Goal: Navigation & Orientation: Find specific page/section

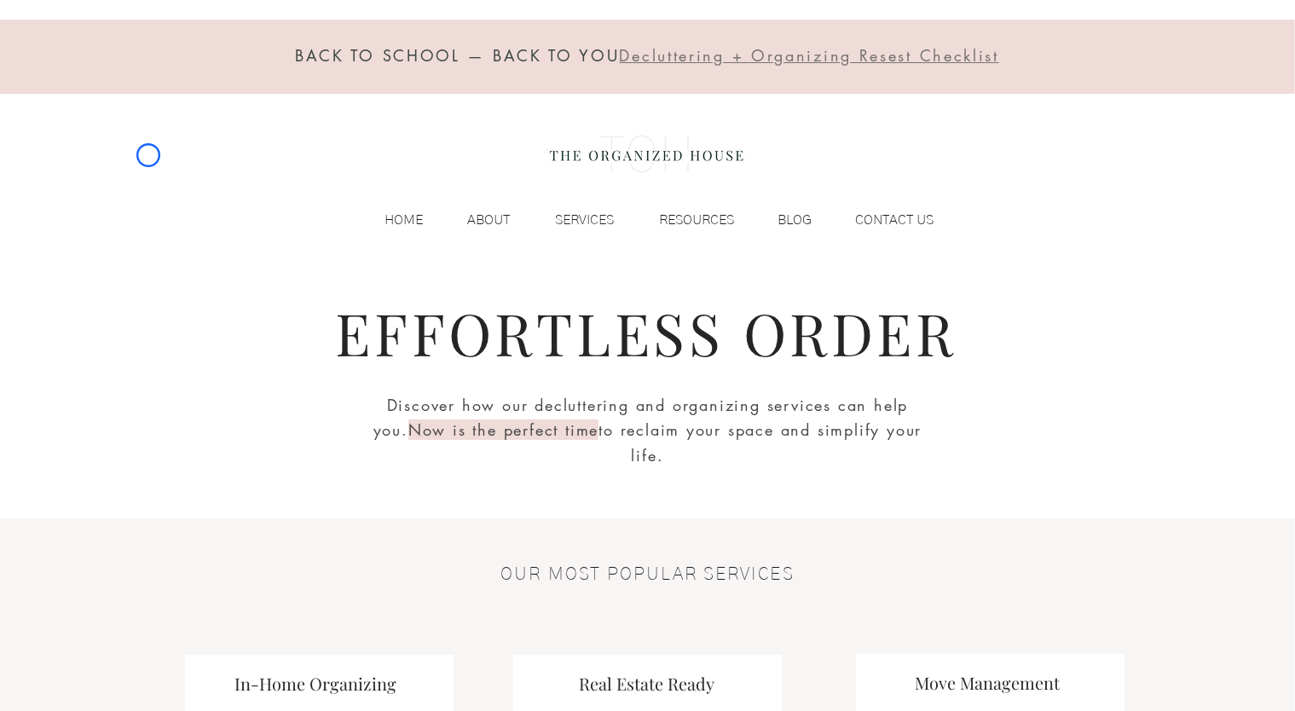
click at [148, 155] on div "BACK TO SCHOOL — BACK TO YOU Decluttering + Organizing Resest Checklist HOME AB…" at bounding box center [647, 133] width 1295 height 267
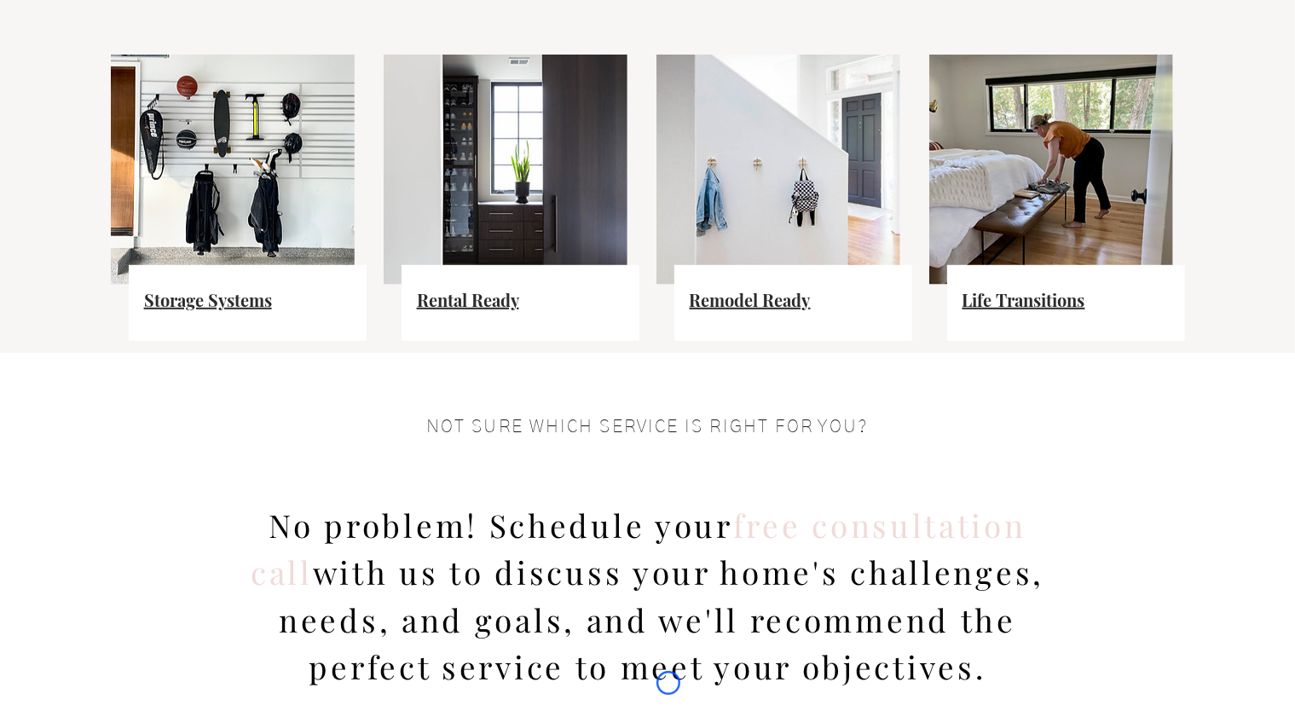
scroll to position [1320, 0]
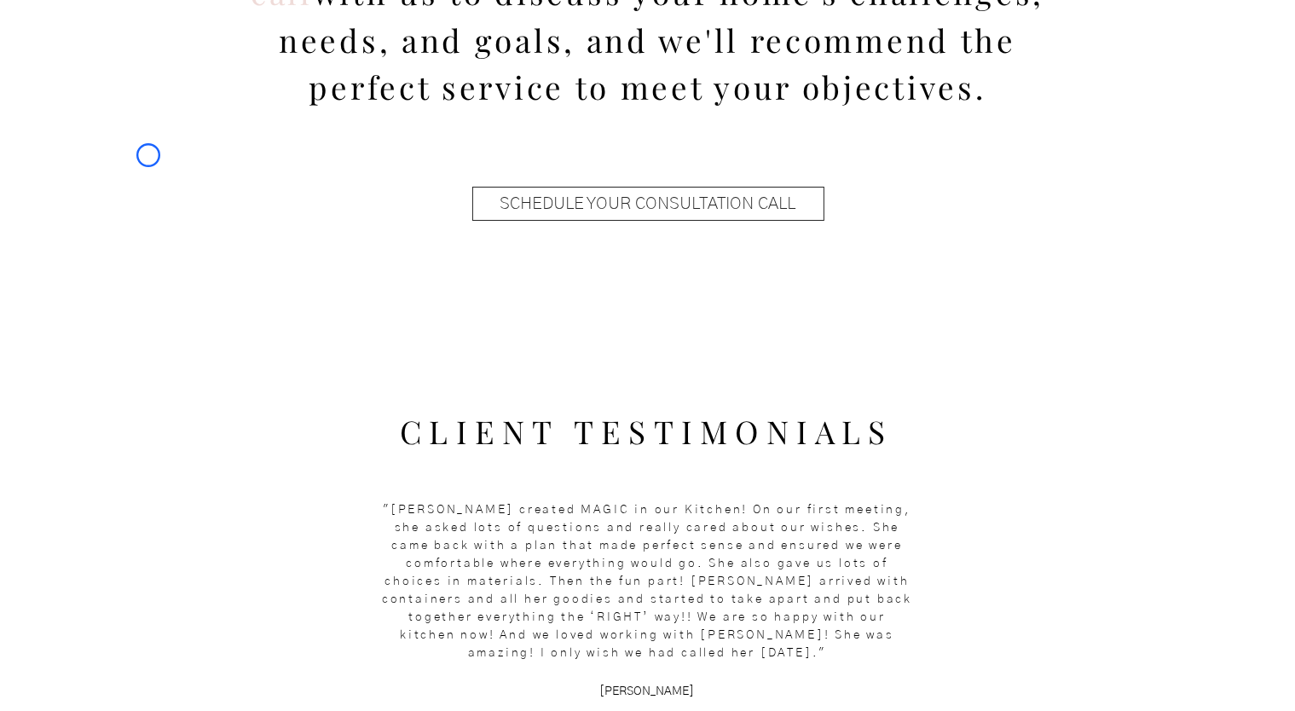
click at [148, 155] on div at bounding box center [647, 48] width 1295 height 551
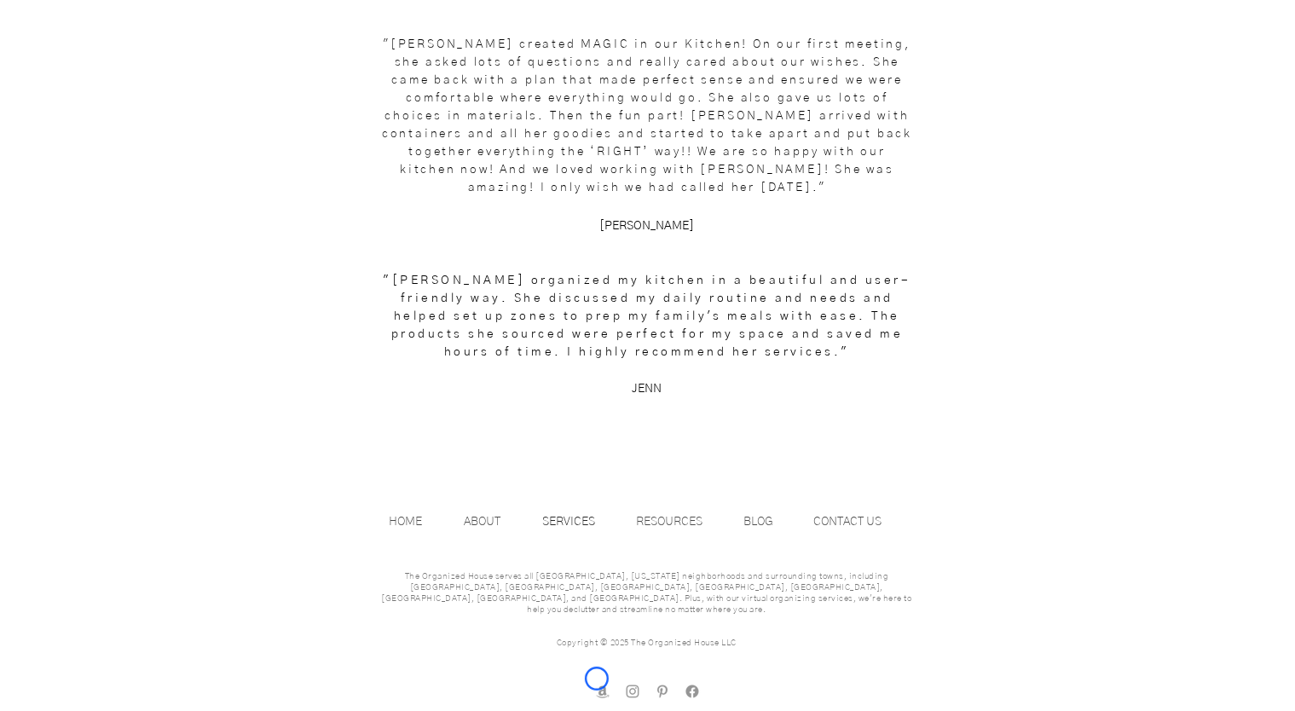
click at [597, 683] on img "amazon store front" at bounding box center [602, 691] width 17 height 17
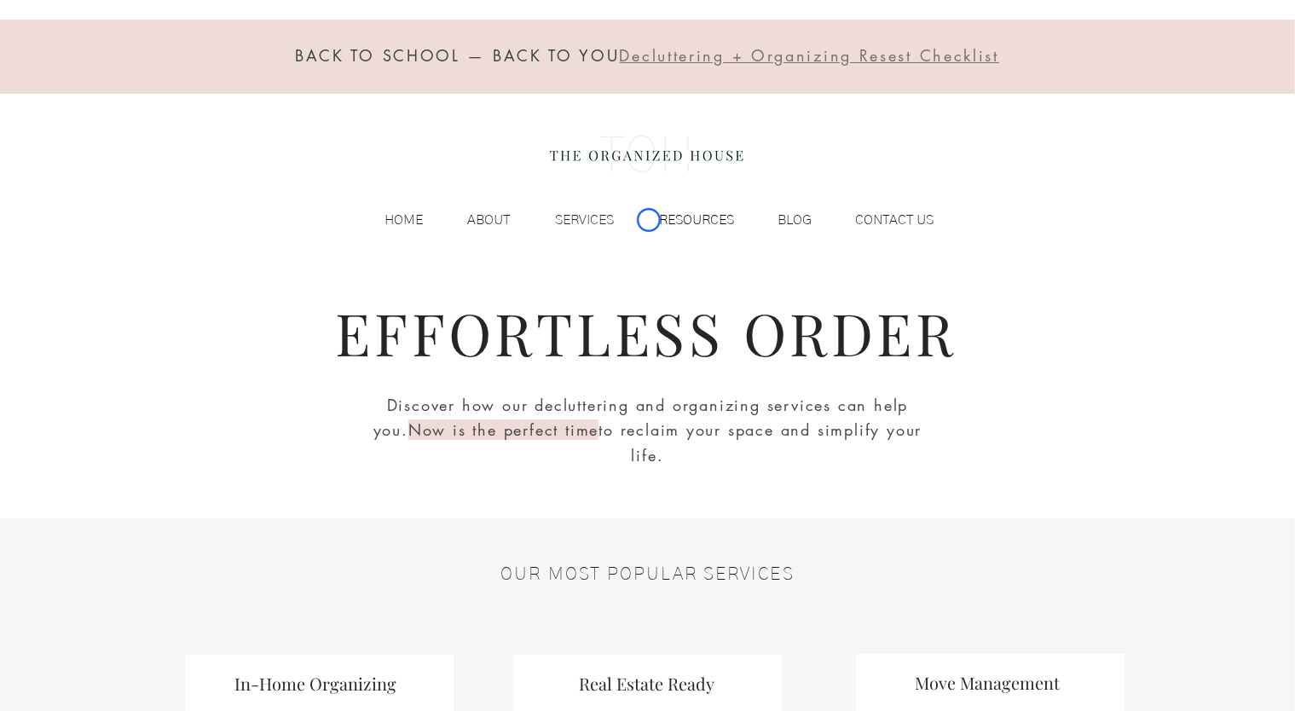
click at [651, 220] on p "RESOURCES" at bounding box center [697, 220] width 92 height 26
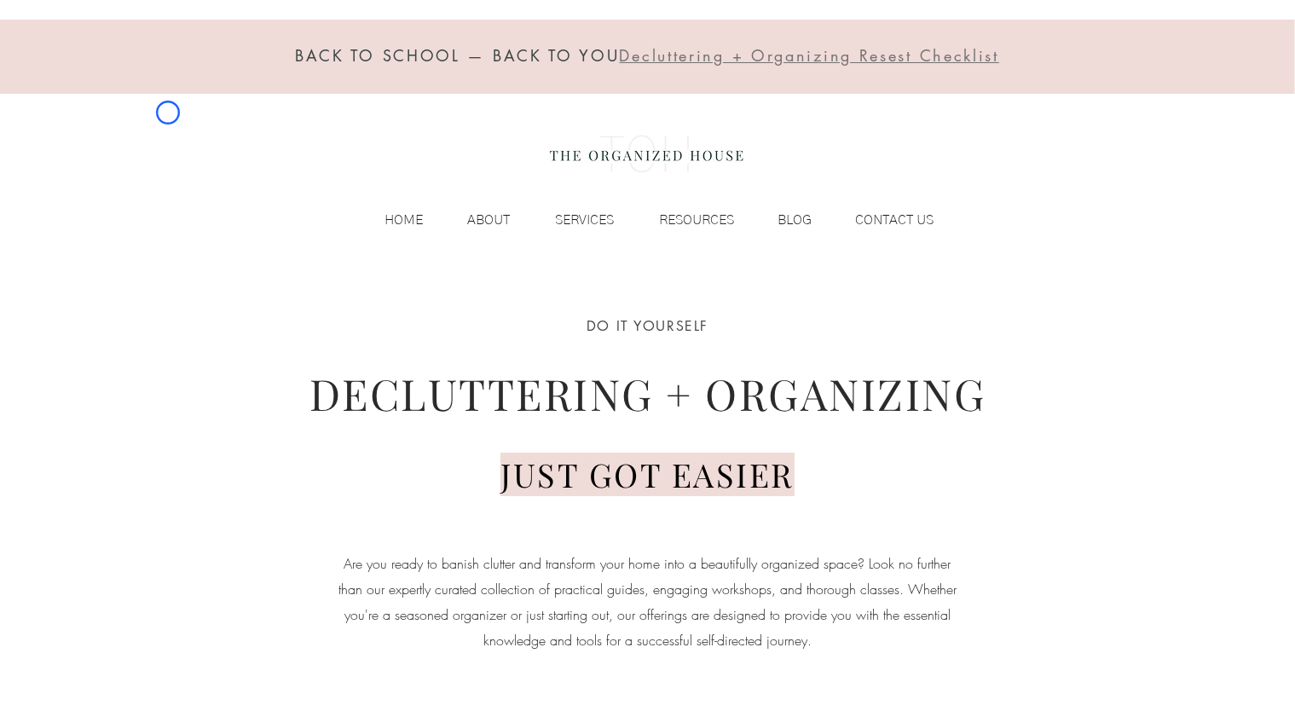
click at [168, 113] on div "BACK TO SCHOOL — BACK TO YOU Decluttering + Organizing Resest Checklist HOME AB…" at bounding box center [647, 133] width 1295 height 267
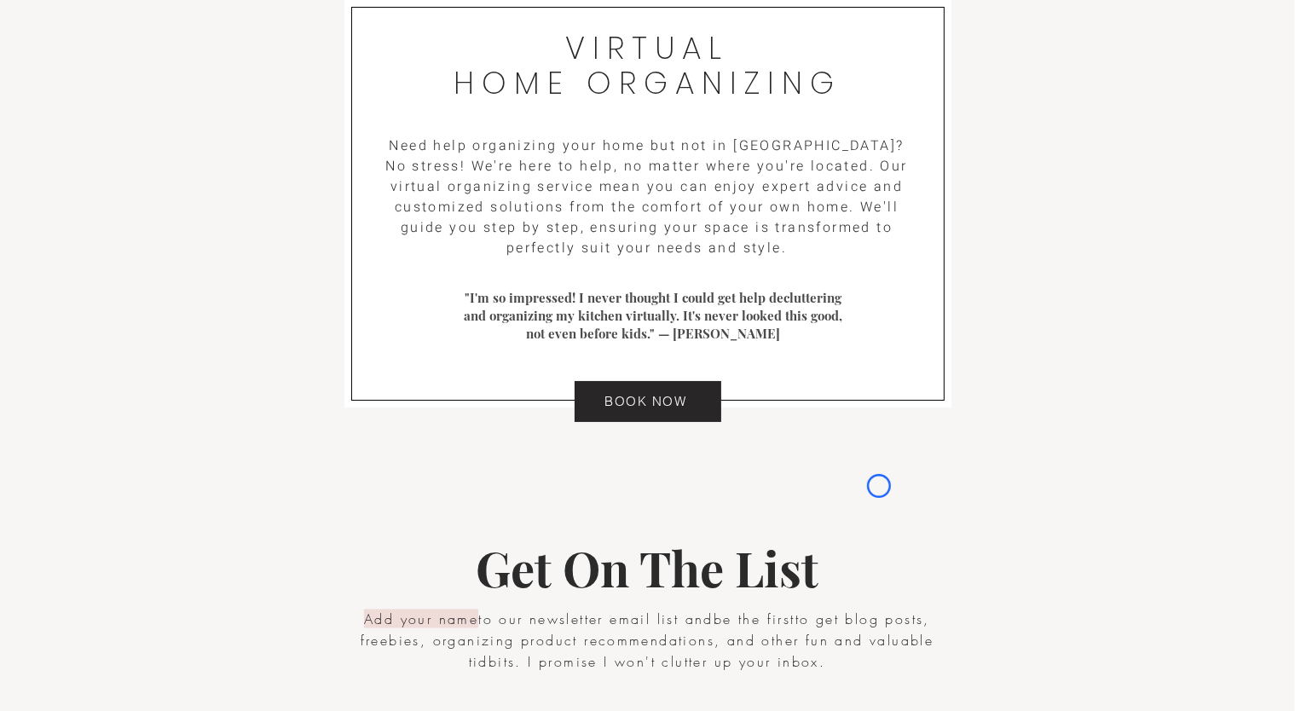
scroll to position [2615, 0]
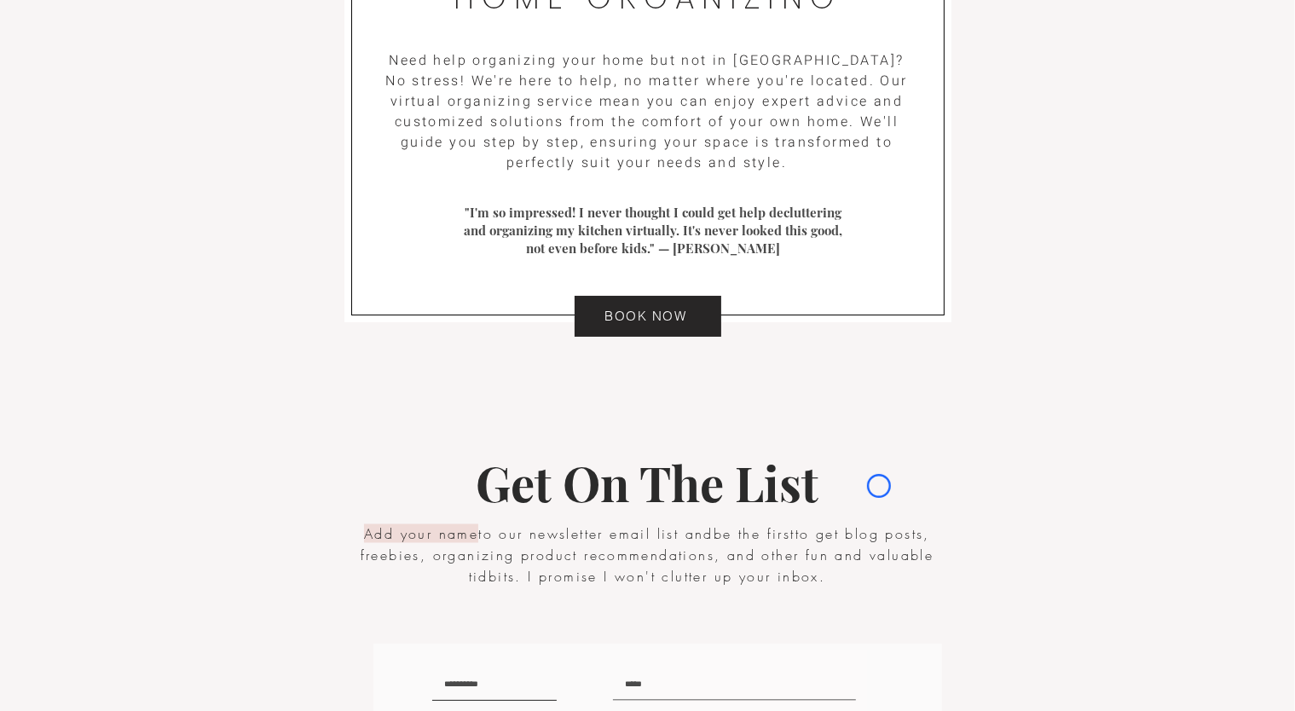
click at [168, 113] on div at bounding box center [647, 118] width 1295 height 543
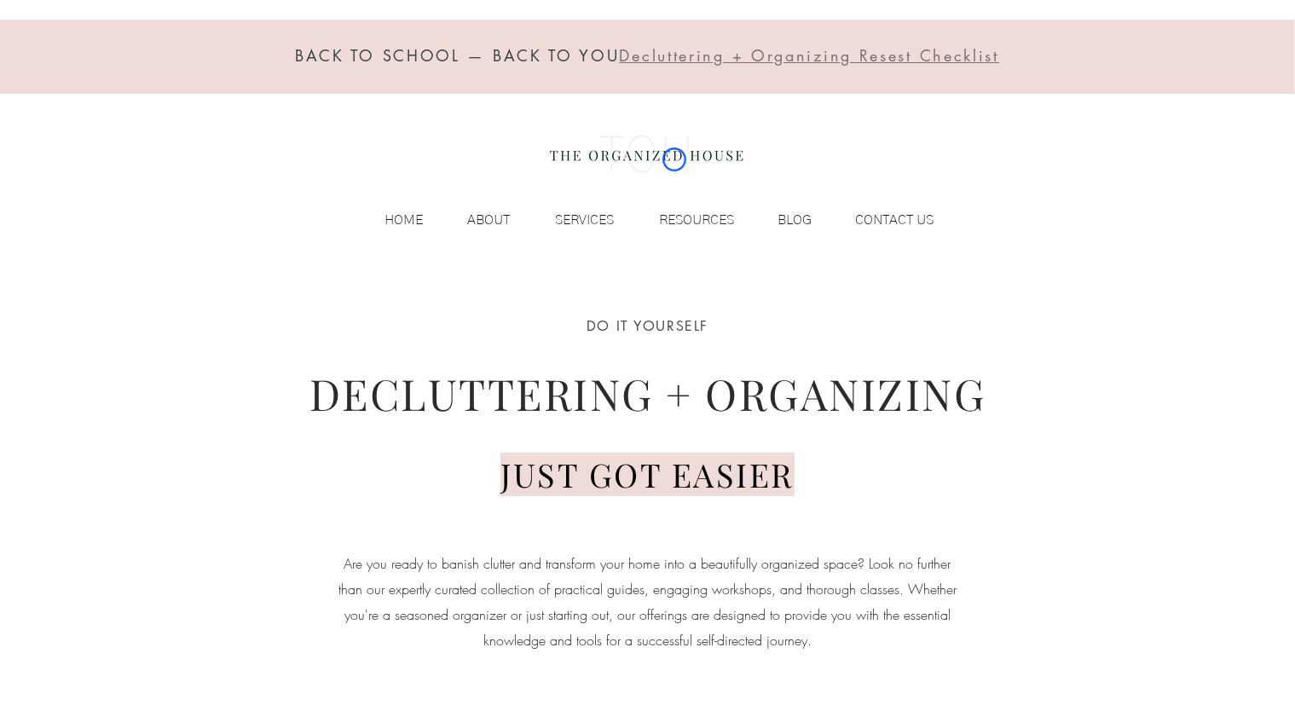
click at [674, 159] on img at bounding box center [646, 154] width 209 height 68
